Goal: Check status: Verify the current state of an ongoing process or item

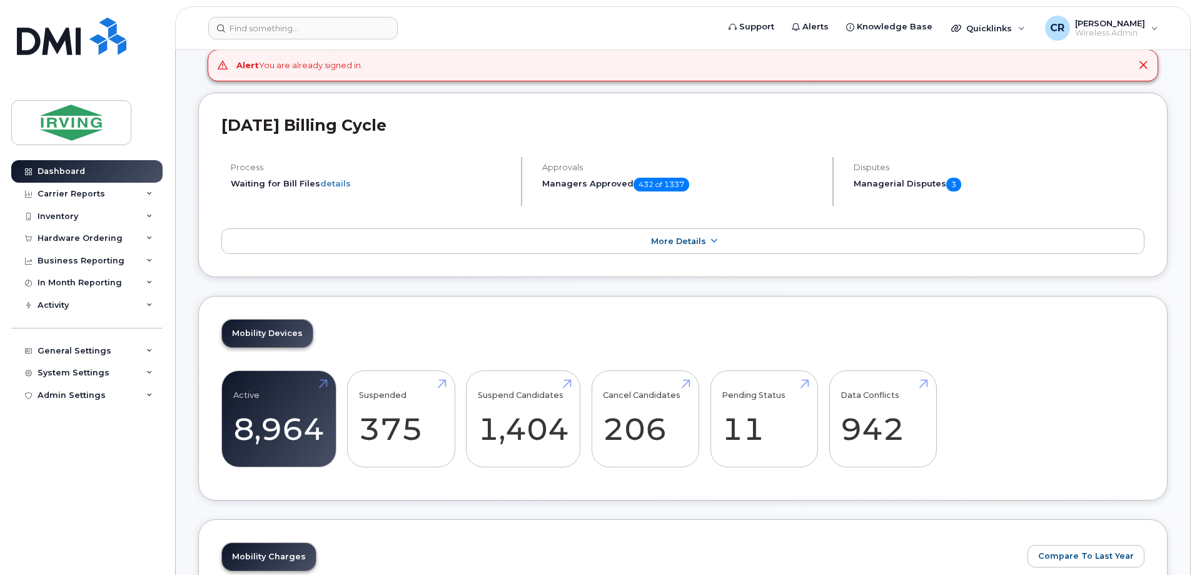
scroll to position [188, 0]
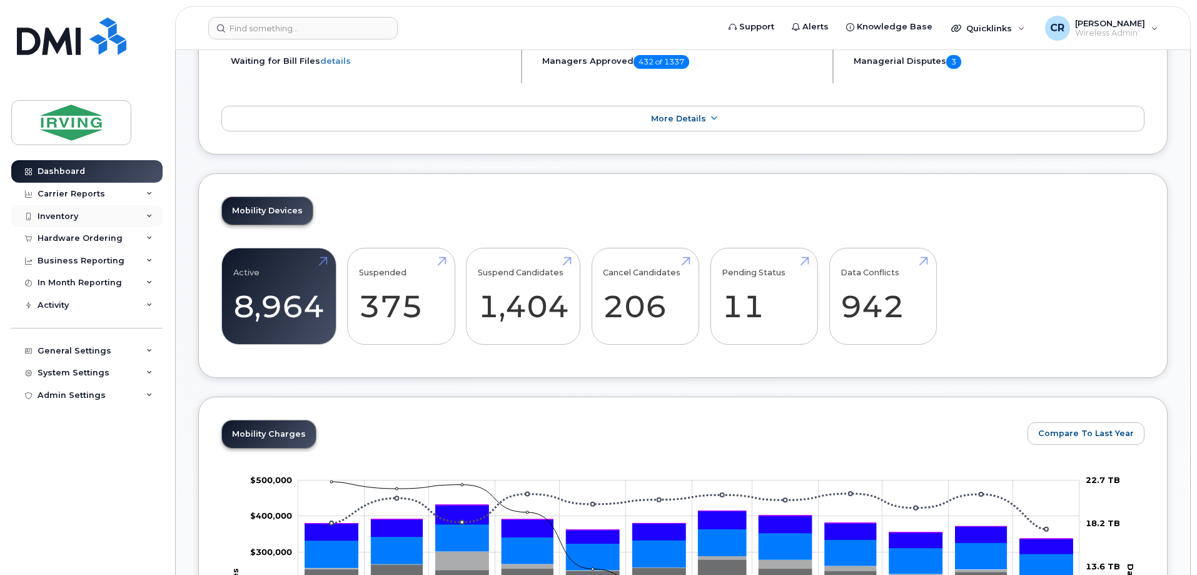
click at [59, 211] on div "Inventory" at bounding box center [58, 216] width 41 height 10
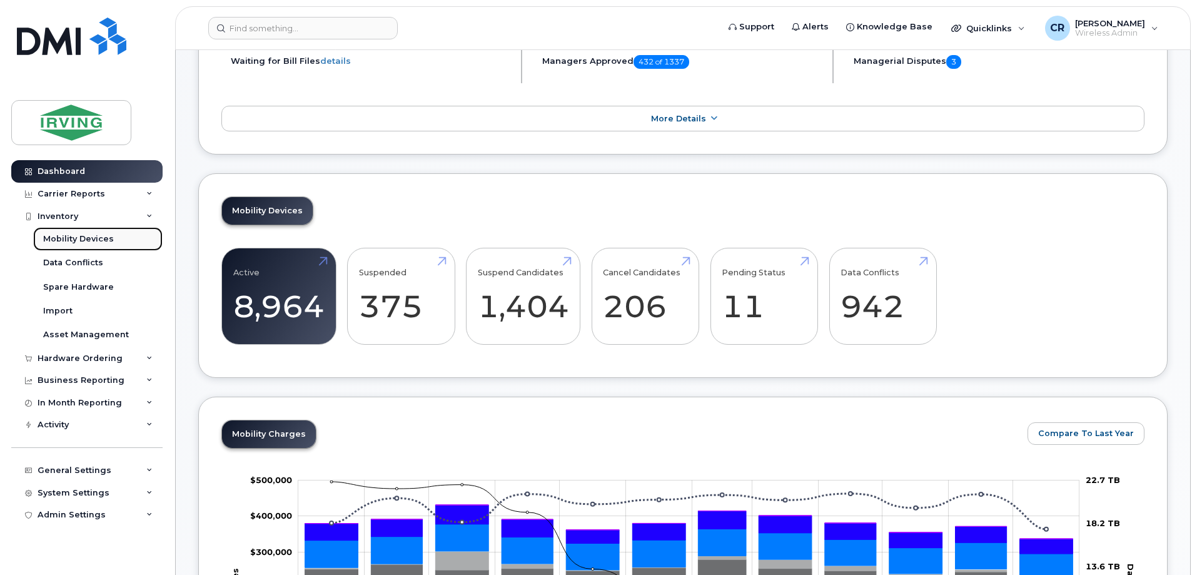
click at [63, 239] on div "Mobility Devices" at bounding box center [78, 238] width 71 height 11
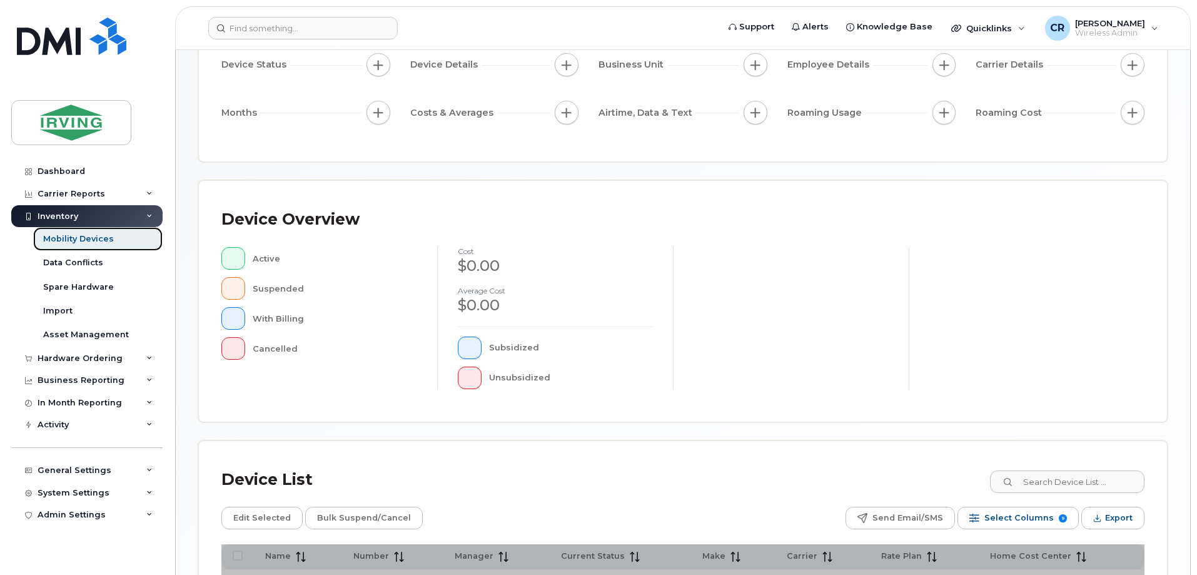
scroll to position [188, 0]
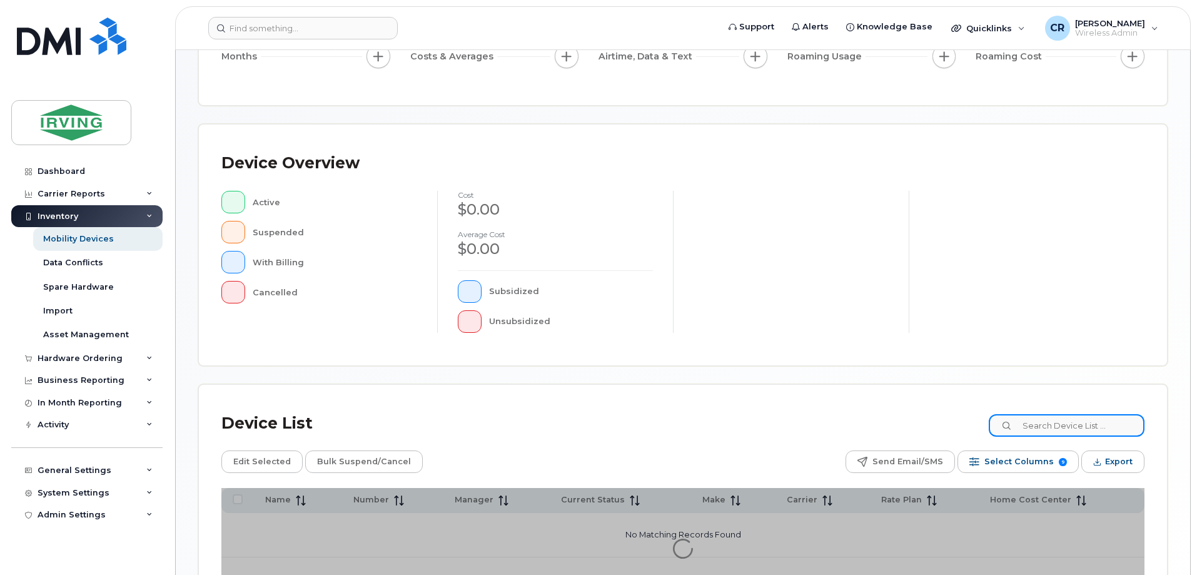
click at [1071, 433] on input at bounding box center [1067, 425] width 156 height 23
paste input "358586353226497"
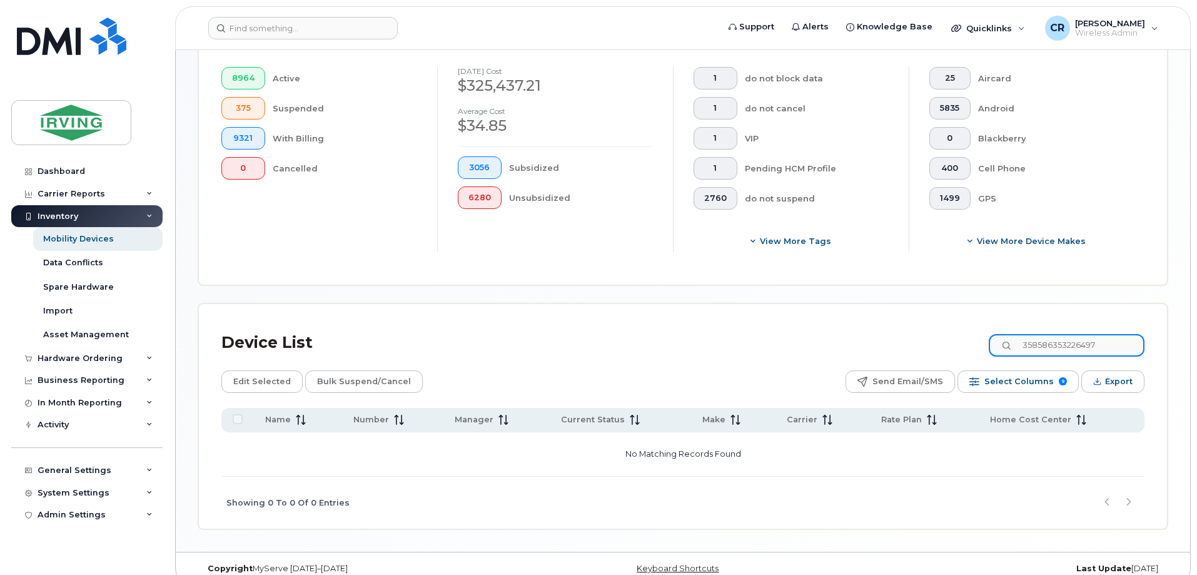
scroll to position [350, 0]
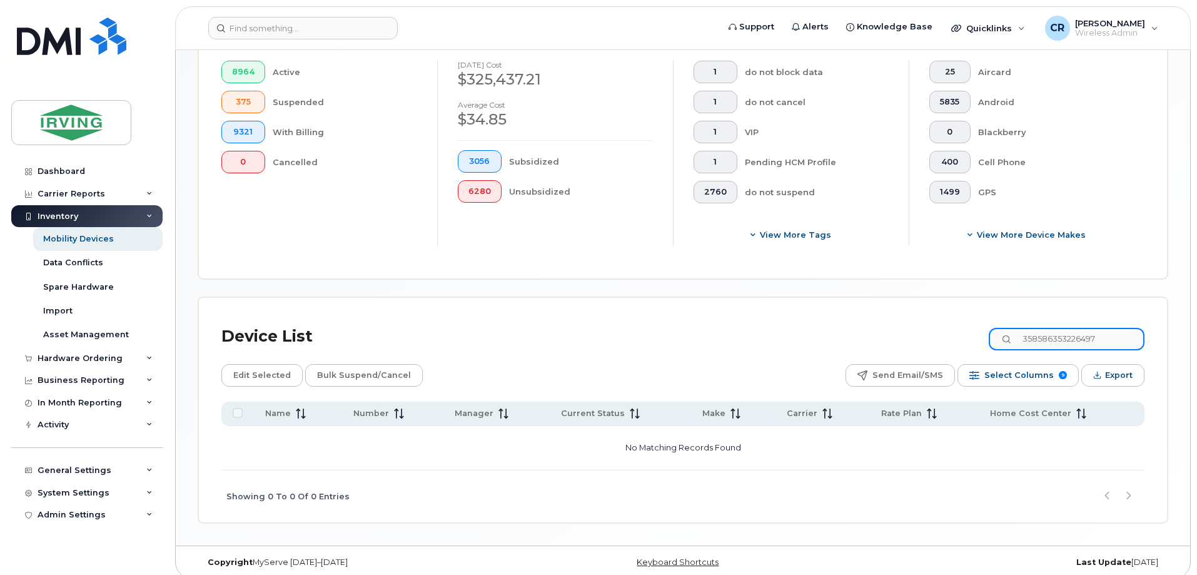
drag, startPoint x: 1121, startPoint y: 324, endPoint x: 951, endPoint y: 324, distance: 170.1
click at [951, 324] on div "Device List 358586353226497" at bounding box center [682, 336] width 923 height 33
type input "5062711098"
